Goal: Information Seeking & Learning: Learn about a topic

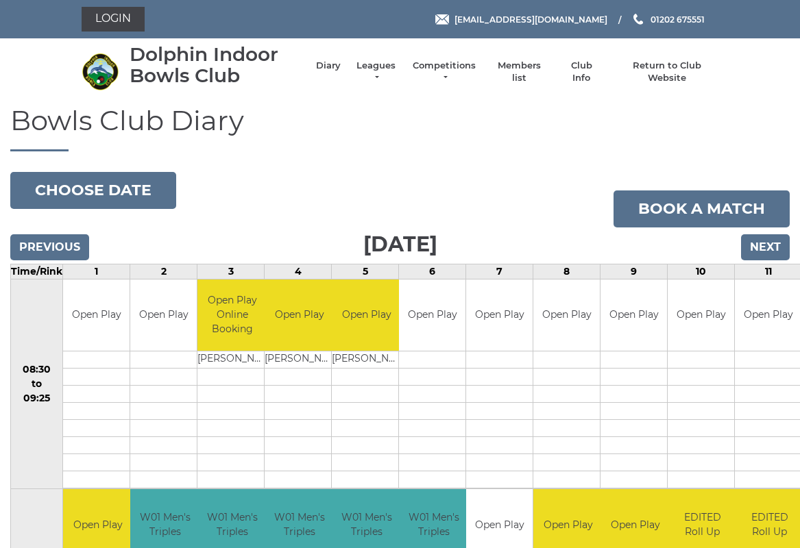
scroll to position [3, 0]
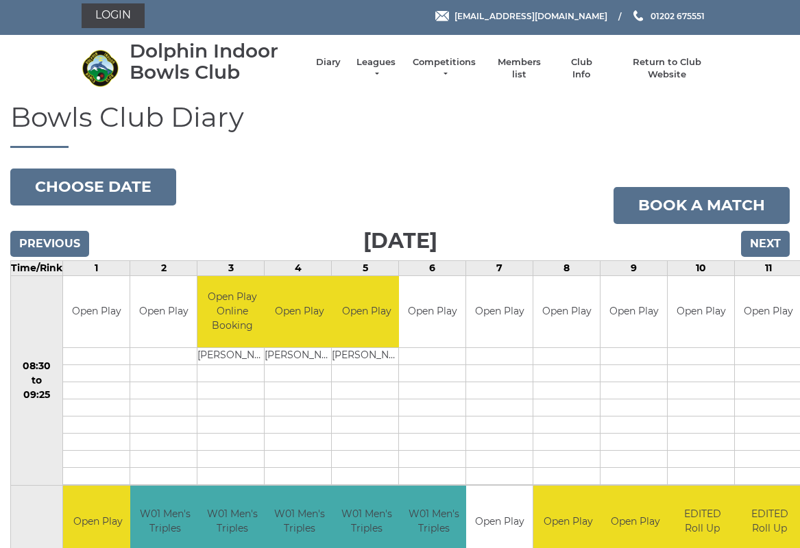
click at [117, 193] on button "Choose date" at bounding box center [93, 187] width 166 height 37
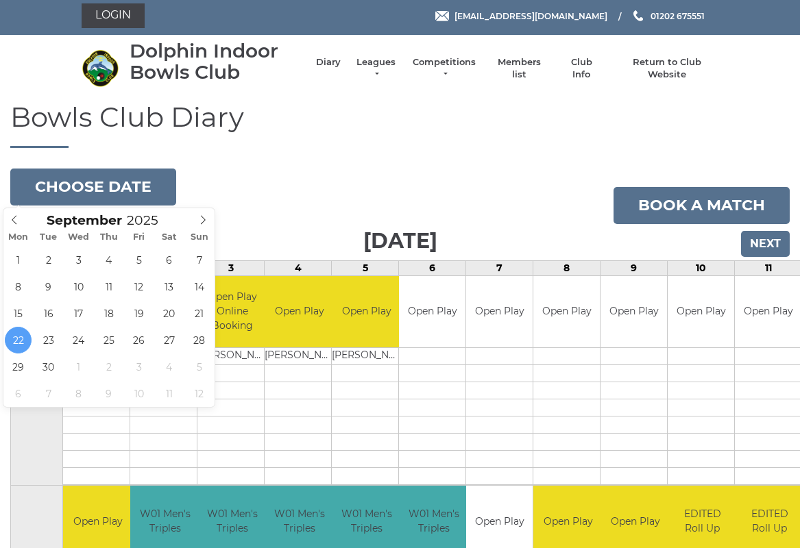
type input "2025-09-26"
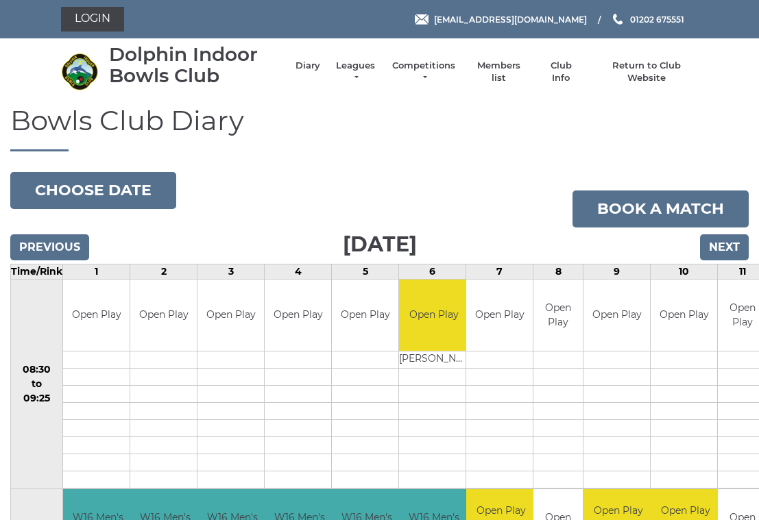
click at [367, 76] on link "Leagues" at bounding box center [355, 72] width 43 height 25
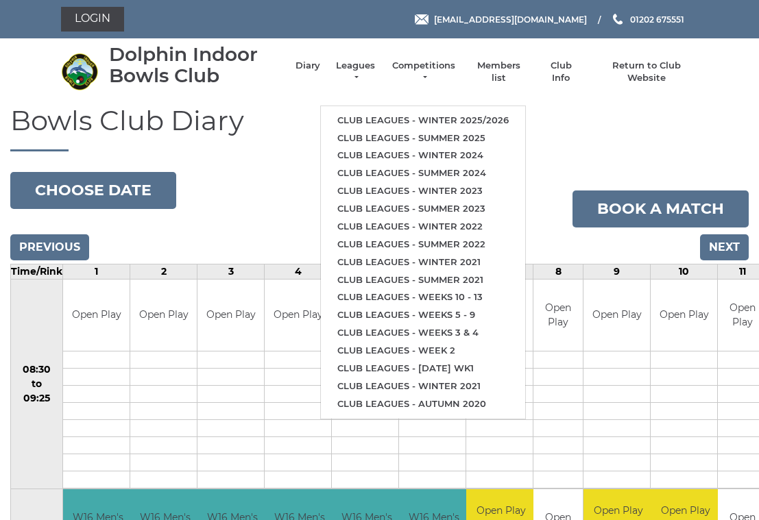
click at [436, 115] on link "Club leagues - Winter 2025/2026" at bounding box center [423, 121] width 204 height 18
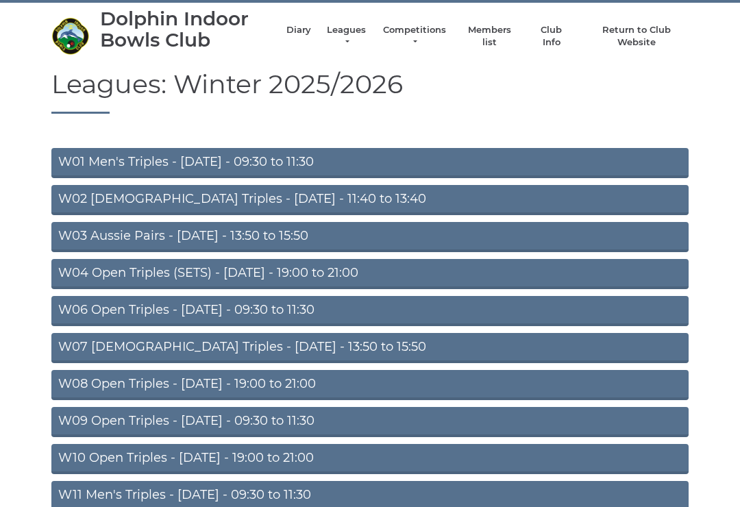
scroll to position [37, 0]
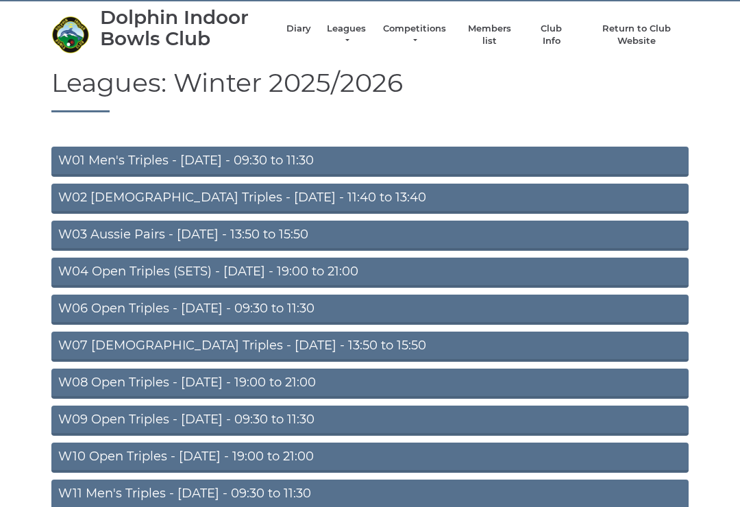
click at [217, 317] on link "W06 Open Triples - [DATE] - 09:30 to 11:30" at bounding box center [369, 310] width 637 height 30
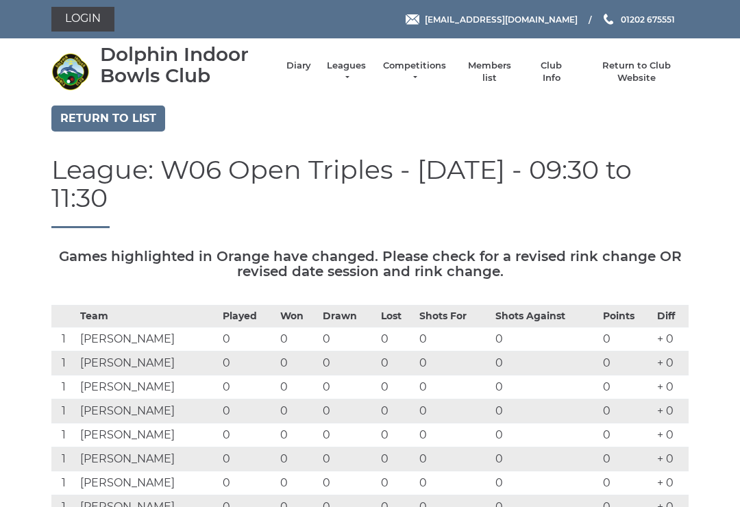
click at [358, 76] on link "Leagues" at bounding box center [346, 72] width 43 height 25
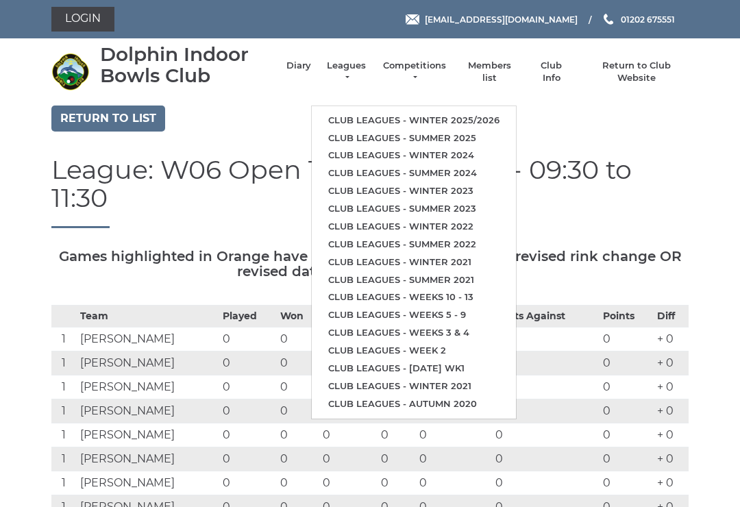
click at [440, 151] on link "Club leagues - Winter 2024" at bounding box center [414, 156] width 204 height 18
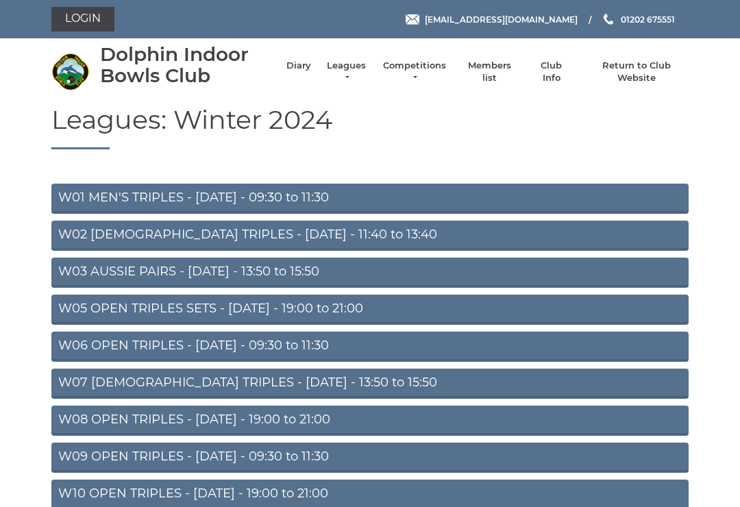
click at [230, 346] on link "W06 OPEN TRIPLES - Tuesday - 09:30 to 11:30" at bounding box center [369, 347] width 637 height 30
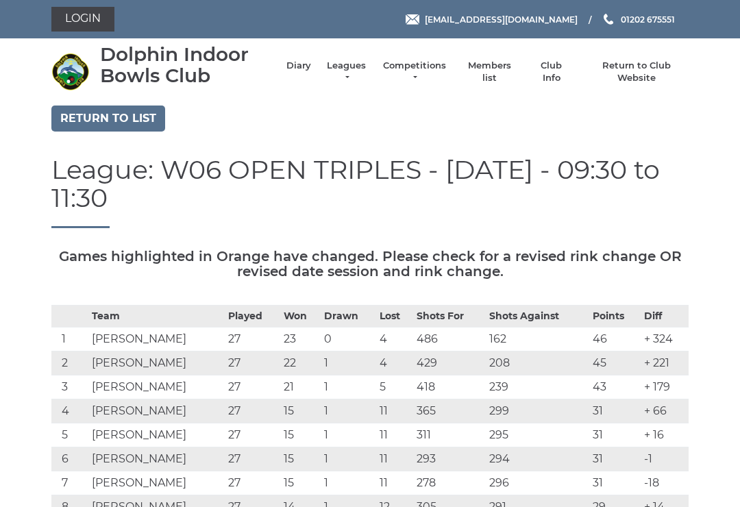
click at [130, 125] on link "Return to list" at bounding box center [108, 119] width 114 height 26
